Goal: Task Accomplishment & Management: Use online tool/utility

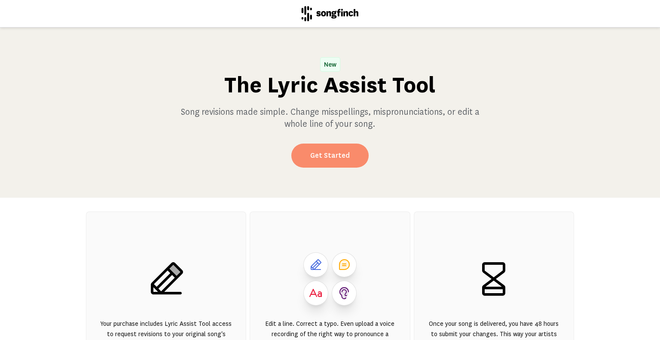
click at [323, 156] on link "Get Started" at bounding box center [329, 155] width 77 height 24
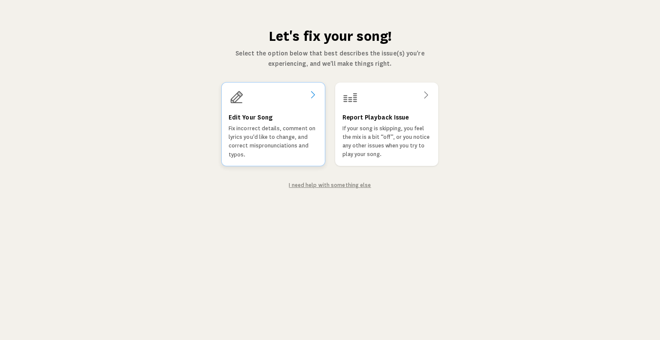
click at [251, 113] on h3 "Edit Your Song" at bounding box center [251, 117] width 44 height 10
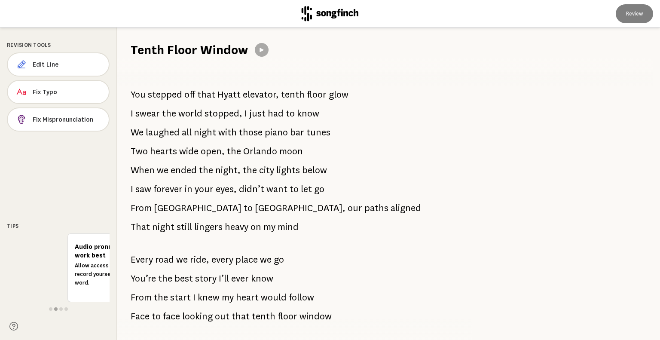
click at [268, 151] on span "Orlando" at bounding box center [260, 151] width 34 height 17
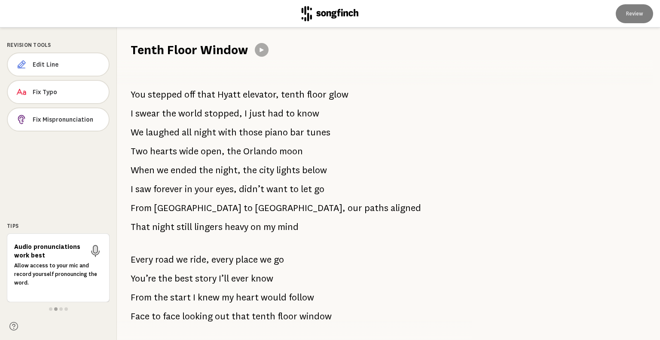
click at [268, 151] on span "Orlando" at bounding box center [260, 151] width 34 height 17
click at [48, 64] on span "Edit Line" at bounding box center [67, 64] width 68 height 9
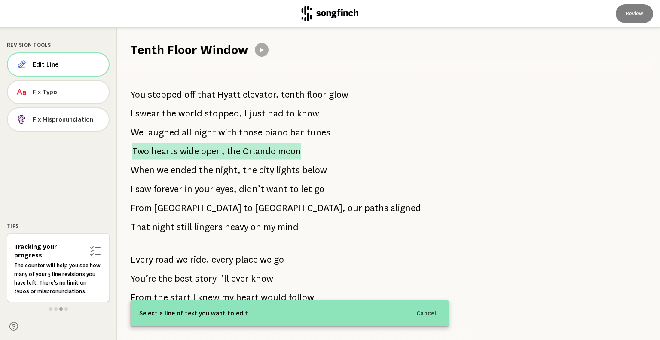
click at [278, 148] on span "moon" at bounding box center [289, 151] width 23 height 17
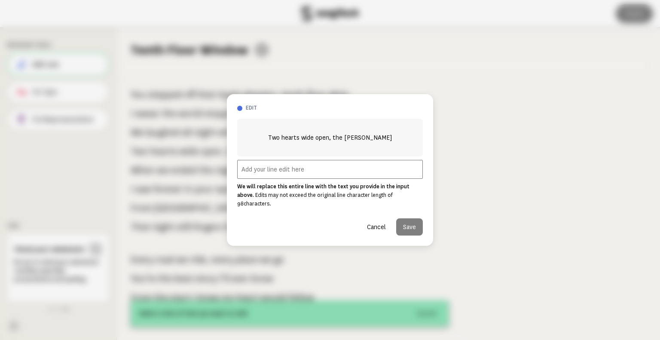
click at [259, 172] on input "text" at bounding box center [330, 169] width 186 height 19
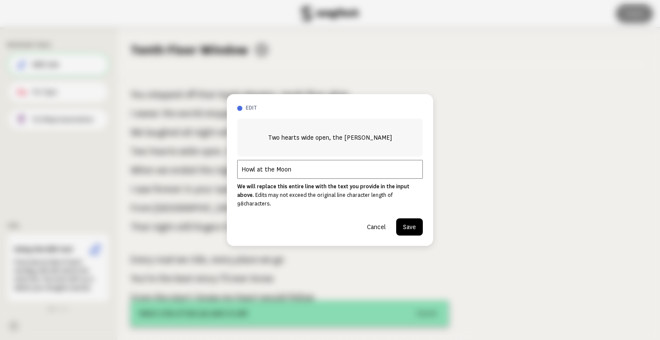
type input "Howl at the Moon"
click at [376, 221] on button "Cancel" at bounding box center [376, 226] width 33 height 17
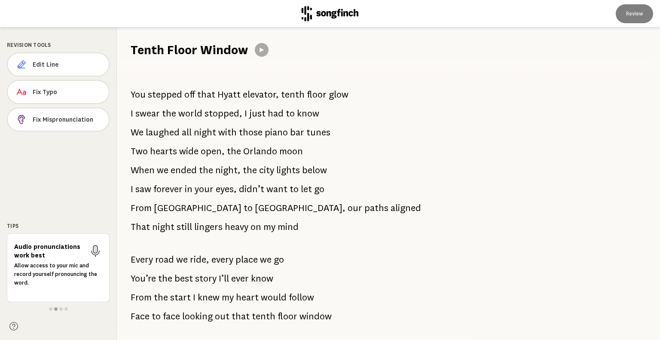
click at [205, 154] on span "open," at bounding box center [213, 151] width 24 height 17
click at [38, 64] on span "Edit Line" at bounding box center [67, 64] width 68 height 9
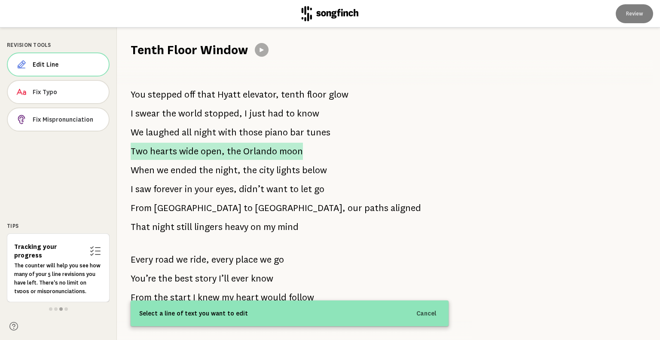
click at [214, 158] on span "open," at bounding box center [213, 151] width 24 height 17
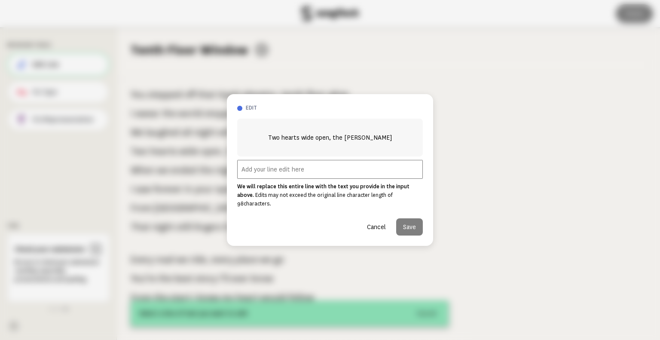
click at [249, 174] on input "text" at bounding box center [330, 169] width 186 height 19
click at [251, 177] on input "text" at bounding box center [330, 169] width 186 height 19
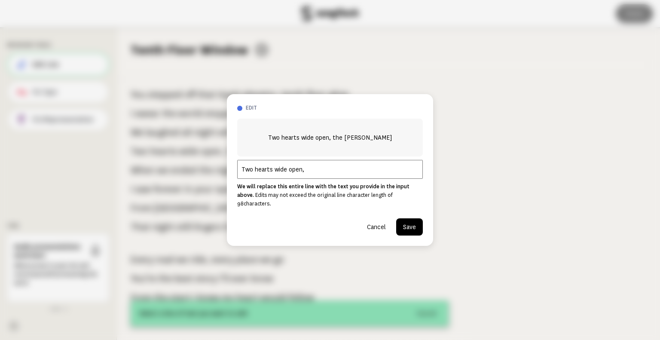
type input "Two hearts wide open,"
click at [381, 224] on button "Cancel" at bounding box center [376, 226] width 33 height 17
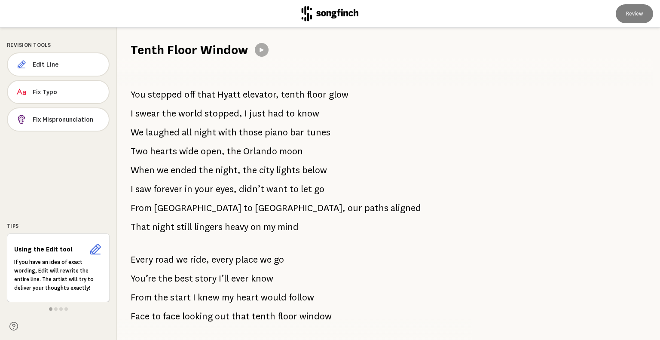
click at [180, 154] on span "wide" at bounding box center [188, 151] width 19 height 17
click at [76, 65] on span "Edit Line" at bounding box center [67, 64] width 69 height 9
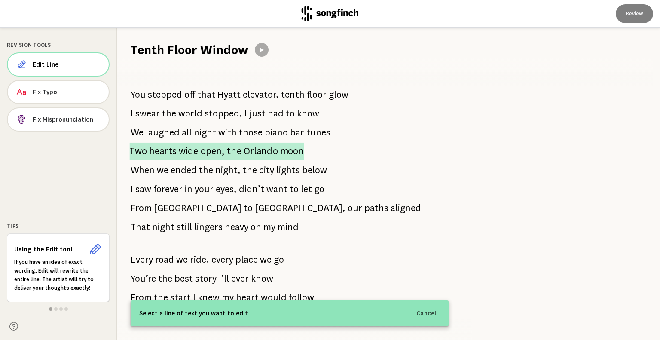
click at [187, 154] on span "wide" at bounding box center [189, 152] width 20 height 18
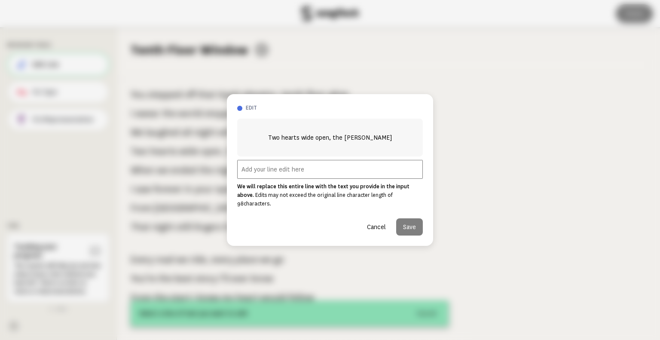
click at [247, 173] on input "text" at bounding box center [330, 169] width 186 height 19
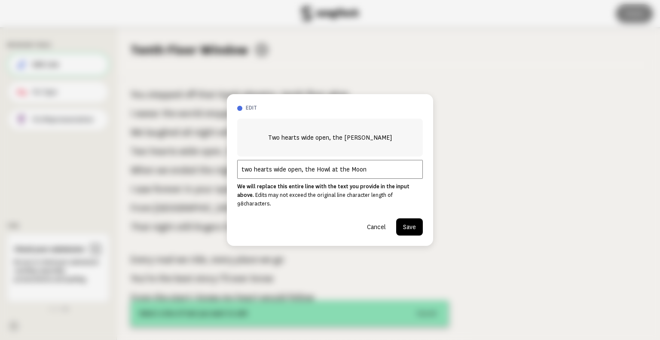
type input "two hearts wide open, the Howl at the Moon"
click at [413, 221] on button "Save" at bounding box center [409, 226] width 27 height 17
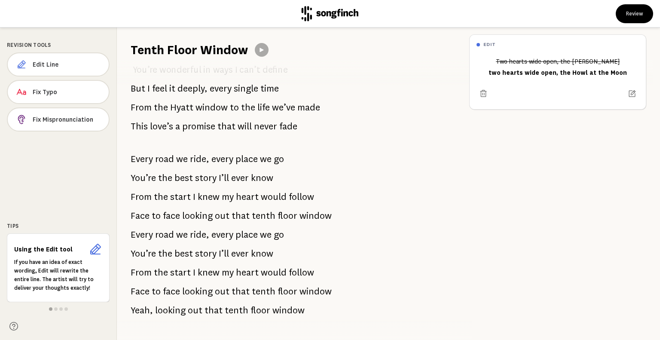
scroll to position [892, 0]
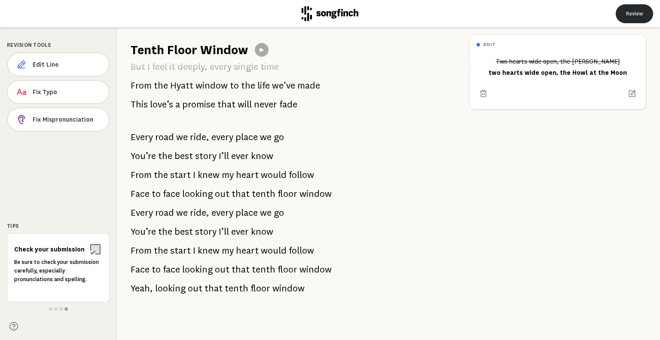
click at [625, 17] on button "Review" at bounding box center [634, 13] width 37 height 19
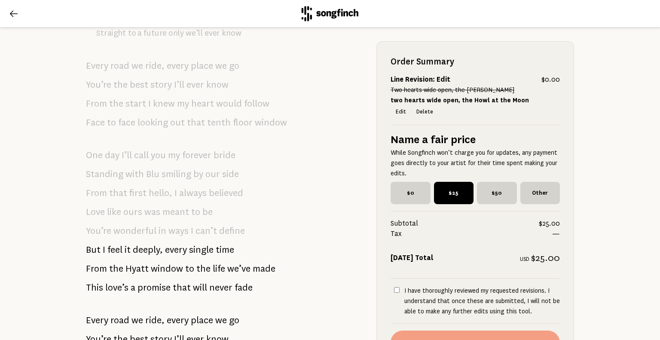
scroll to position [1012, 0]
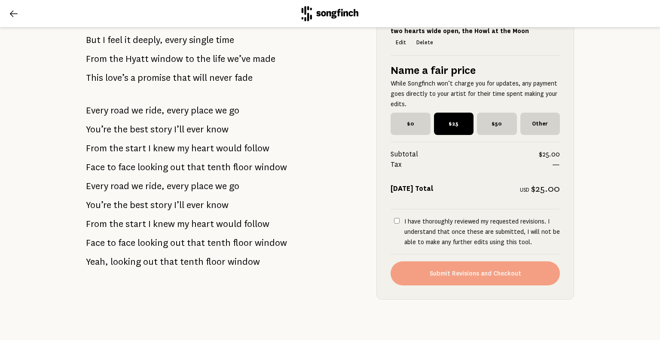
click at [9, 13] on icon at bounding box center [14, 14] width 10 height 10
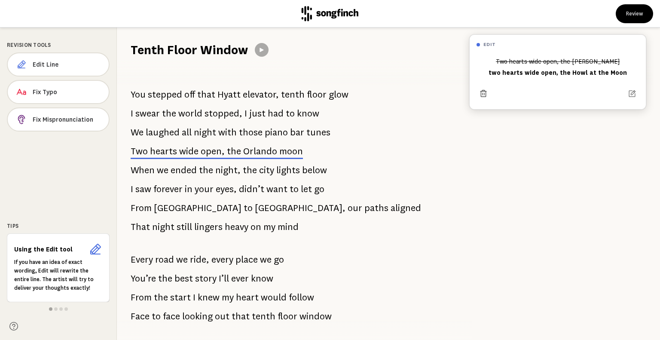
click at [483, 93] on icon at bounding box center [483, 93] width 9 height 9
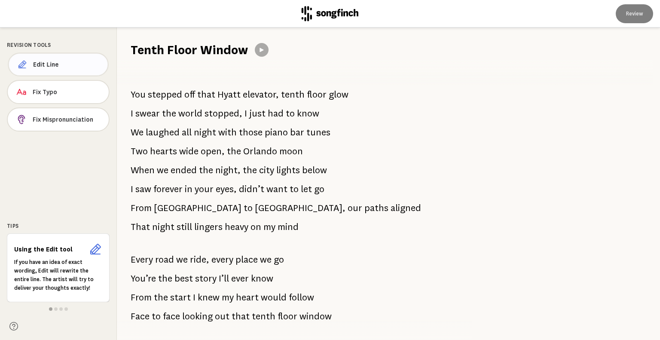
click at [41, 63] on span "Edit Line" at bounding box center [67, 64] width 68 height 9
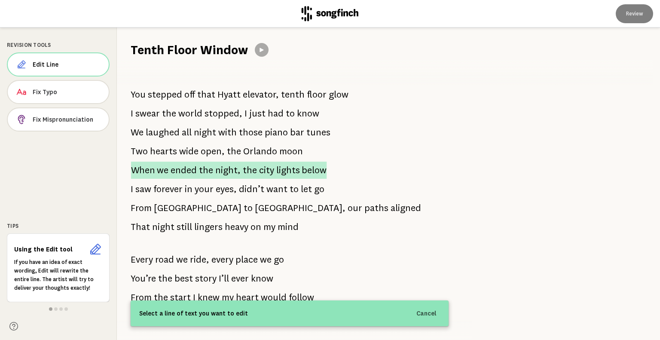
click at [180, 169] on span "ended" at bounding box center [184, 170] width 26 height 17
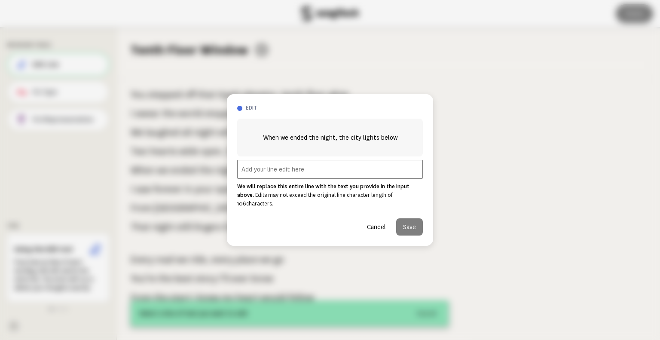
click at [369, 223] on button "Cancel" at bounding box center [376, 226] width 33 height 17
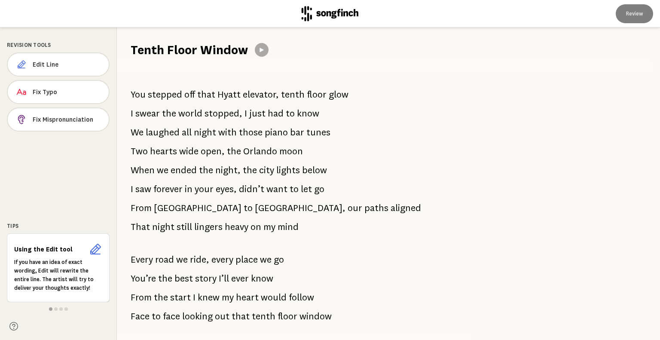
click at [337, 20] on icon at bounding box center [329, 13] width 57 height 15
click at [320, 12] on icon at bounding box center [329, 13] width 57 height 15
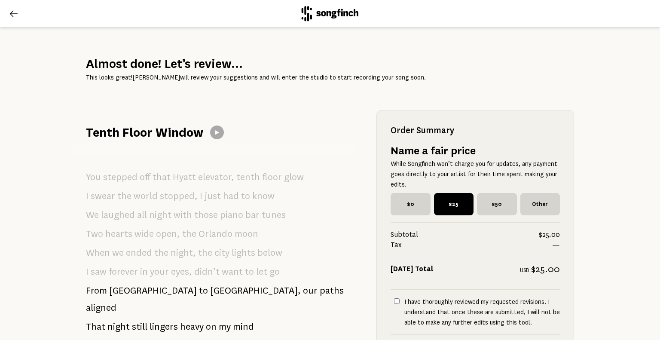
scroll to position [267, 0]
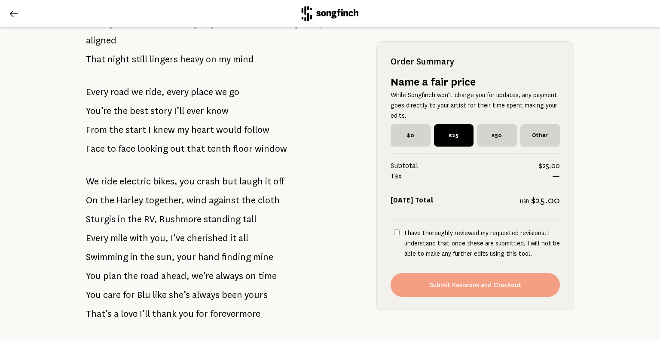
click at [394, 233] on input "I have thoroughly reviewed my requested revisions. I understand that once these…" at bounding box center [397, 232] width 6 height 6
checkbox input "true"
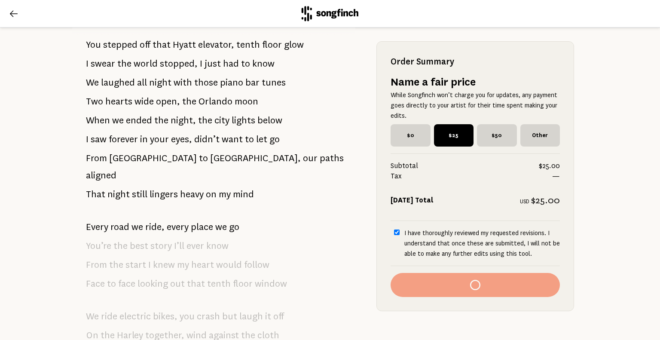
scroll to position [0, 0]
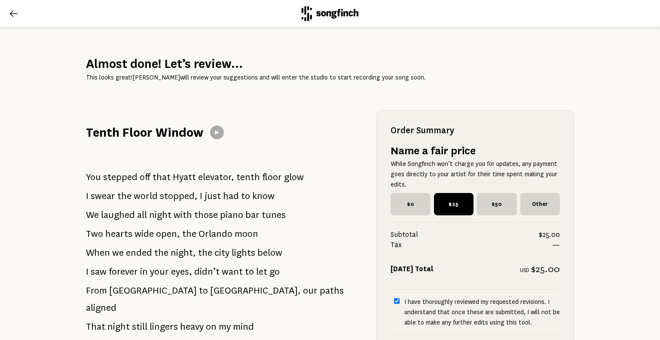
click at [12, 17] on icon at bounding box center [14, 14] width 10 height 10
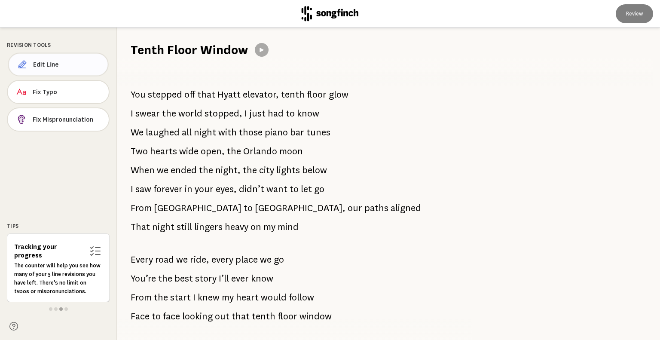
click at [45, 67] on span "Edit Line" at bounding box center [67, 64] width 68 height 9
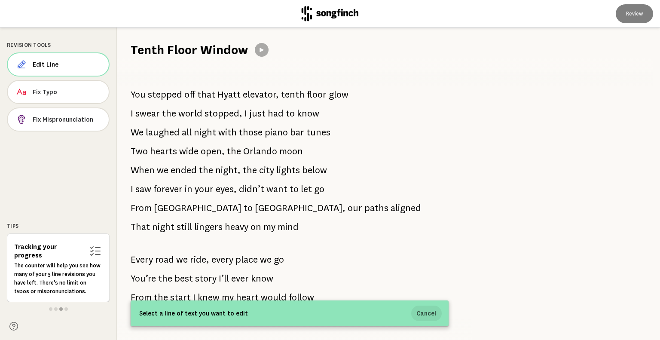
click at [425, 312] on button "Cancel" at bounding box center [426, 312] width 30 height 15
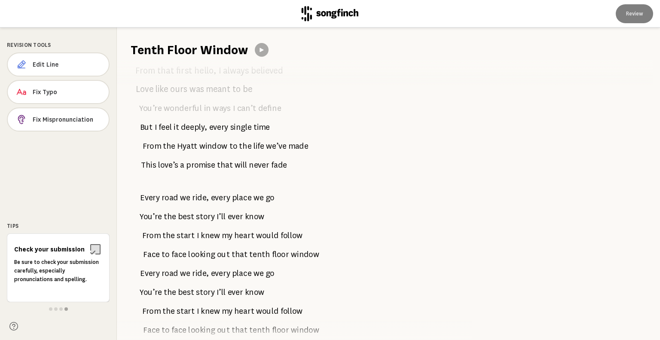
scroll to position [892, 0]
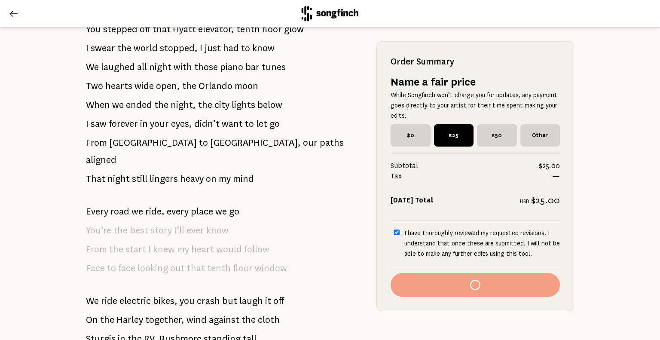
scroll to position [155, 0]
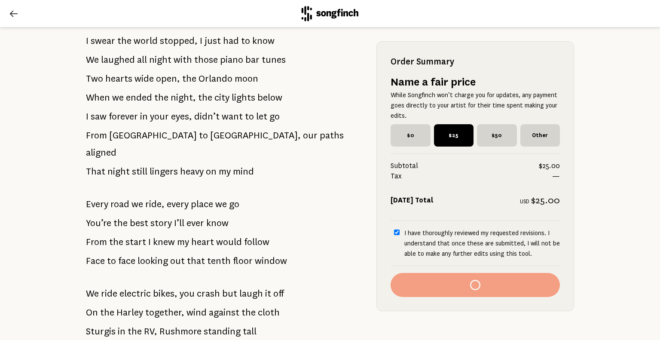
click at [15, 7] on button at bounding box center [14, 14] width 14 height 14
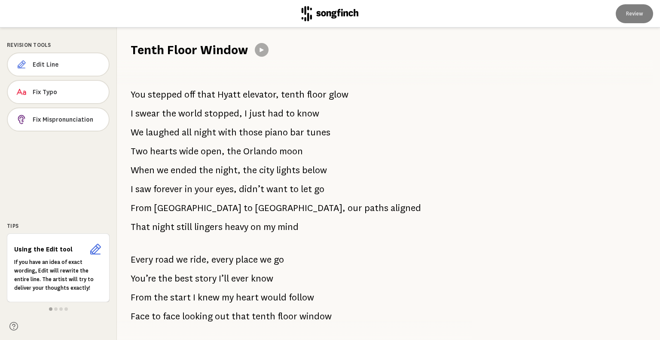
click at [326, 19] on icon at bounding box center [329, 13] width 57 height 15
click at [325, 14] on icon at bounding box center [330, 13] width 57 height 15
click at [322, 15] on icon at bounding box center [330, 13] width 57 height 15
click at [321, 16] on icon at bounding box center [329, 13] width 57 height 15
click at [320, 11] on icon at bounding box center [329, 13] width 57 height 15
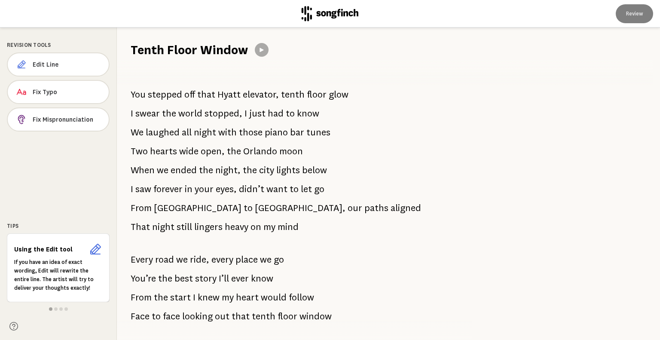
click at [332, 16] on icon at bounding box center [329, 13] width 57 height 15
click at [330, 11] on icon at bounding box center [329, 13] width 57 height 15
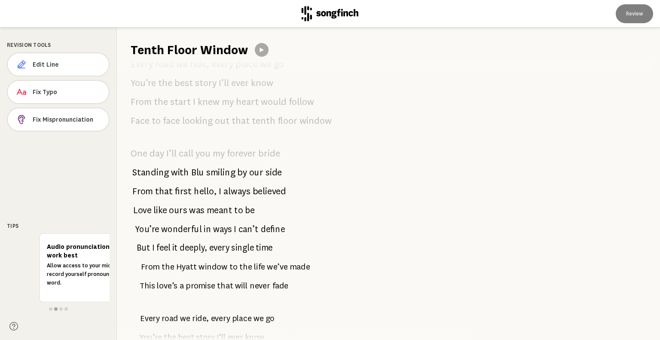
scroll to position [892, 0]
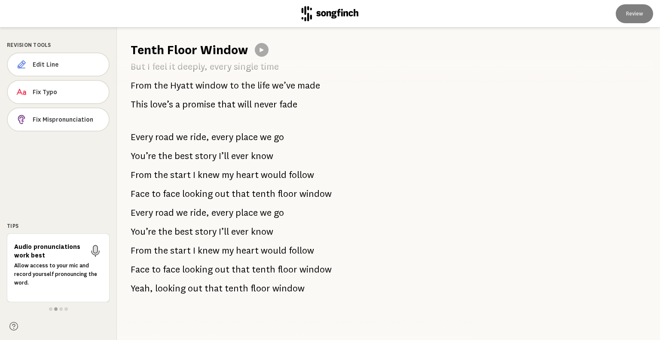
click at [261, 53] on icon at bounding box center [261, 49] width 7 height 7
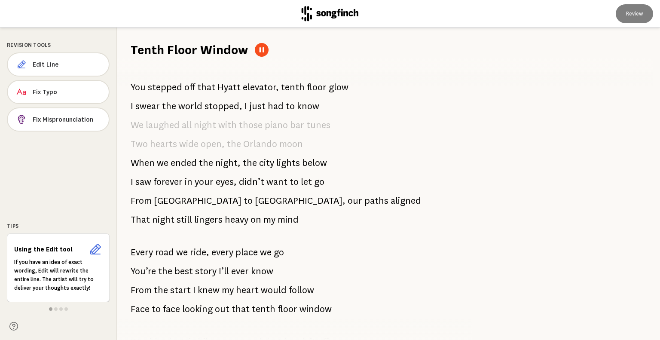
scroll to position [0, 0]
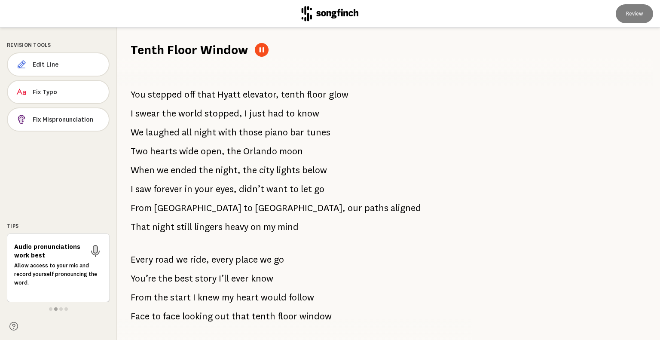
click at [0, 96] on div "Revision Tools Edit Line Fix Typo Fix Mispronunciation Tips Audio pronunciation…" at bounding box center [58, 183] width 117 height 312
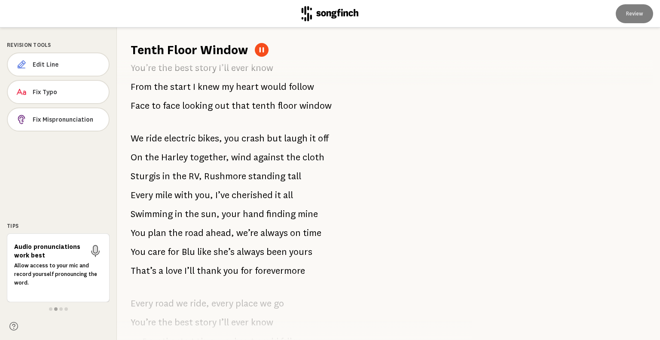
scroll to position [212, 0]
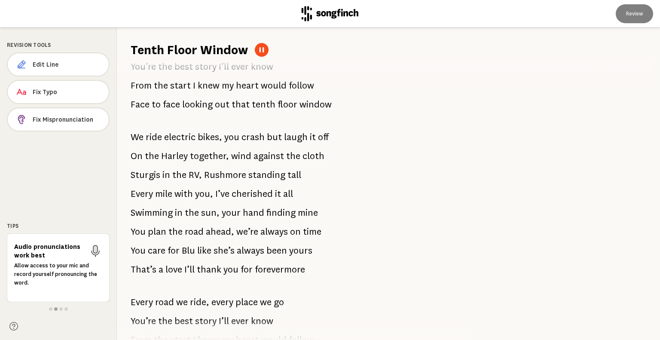
click at [0, 78] on div "Revision Tools Edit Line Fix Typo Fix Mispronunciation Tips Audio pronunciation…" at bounding box center [58, 183] width 117 height 312
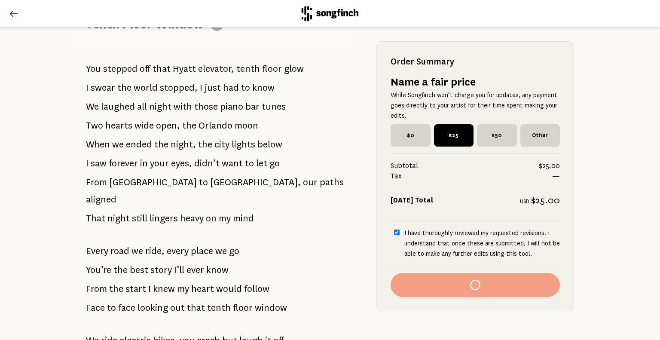
scroll to position [111, 0]
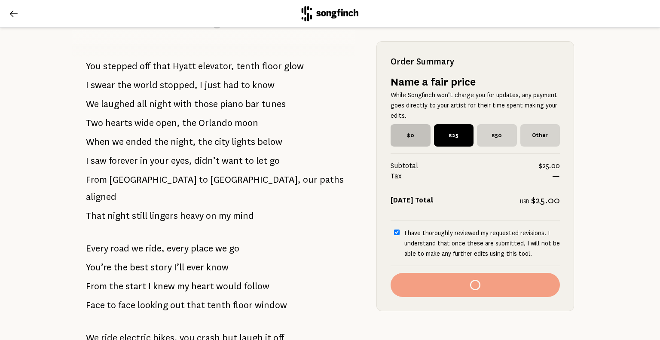
click at [407, 135] on span "$0" at bounding box center [410, 135] width 40 height 22
click at [396, 130] on input "$0" at bounding box center [393, 127] width 6 height 6
radio input "true"
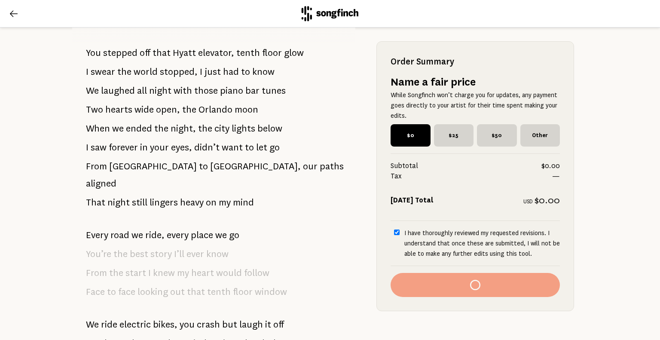
scroll to position [125, 0]
